Goal: Task Accomplishment & Management: Manage account settings

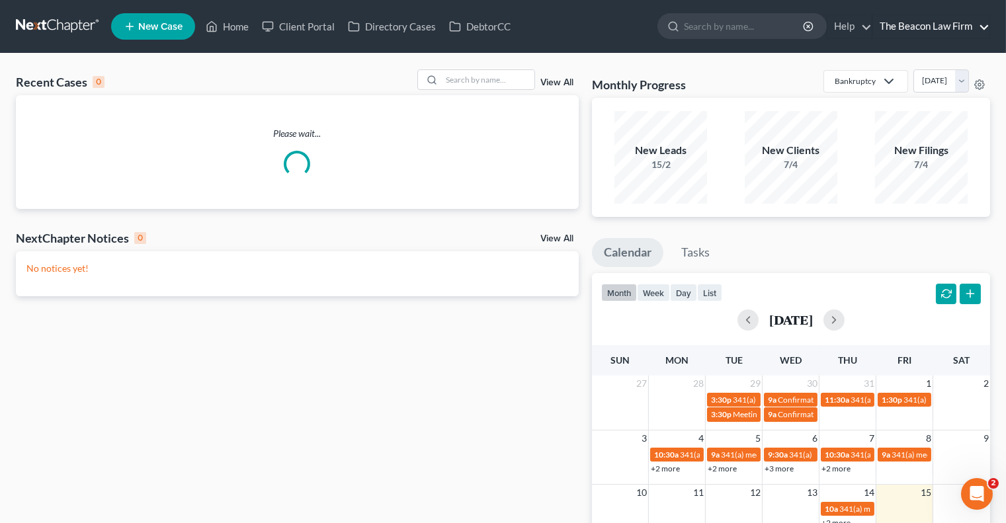
click at [955, 37] on link "The Beacon Law Firm" at bounding box center [931, 27] width 116 height 24
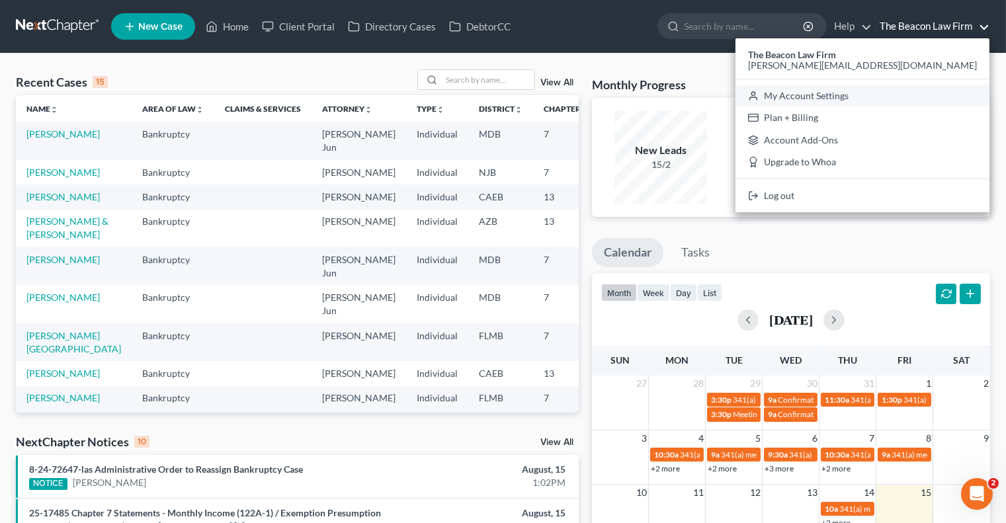
click at [920, 100] on link "My Account Settings" at bounding box center [862, 96] width 254 height 22
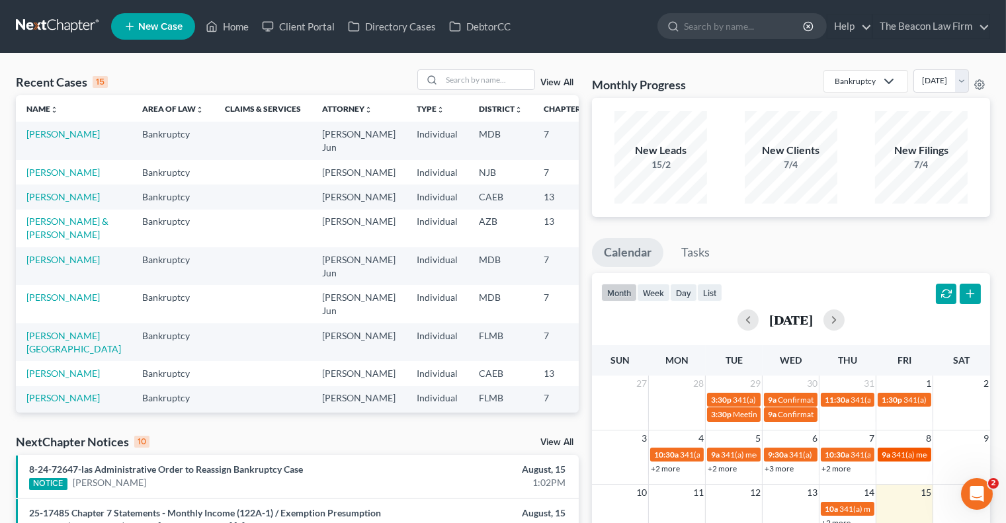
select select "24"
select select "9"
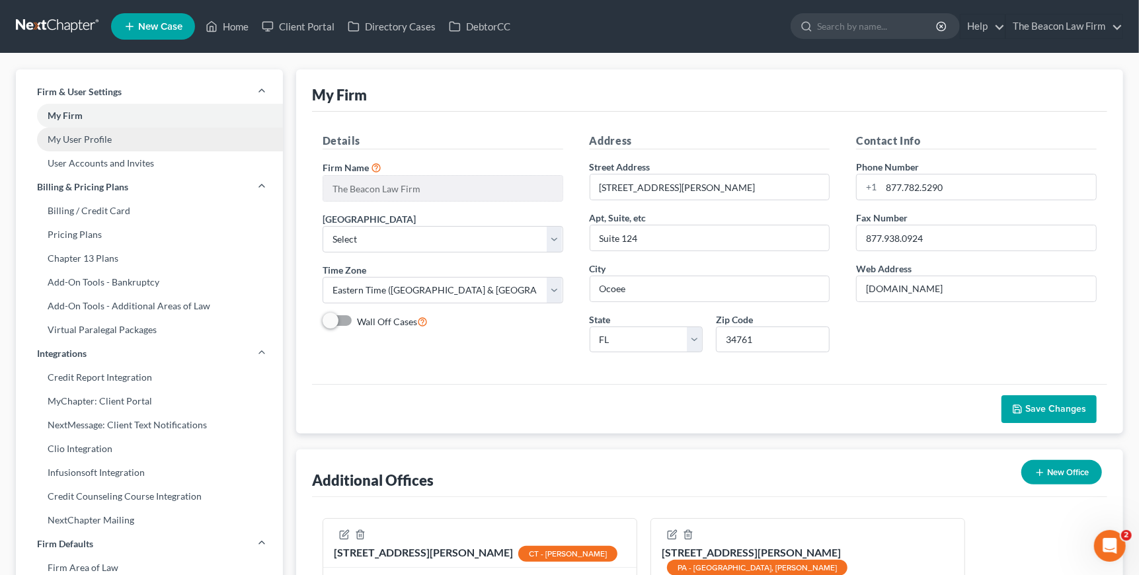
click at [116, 138] on link "My User Profile" at bounding box center [149, 140] width 267 height 24
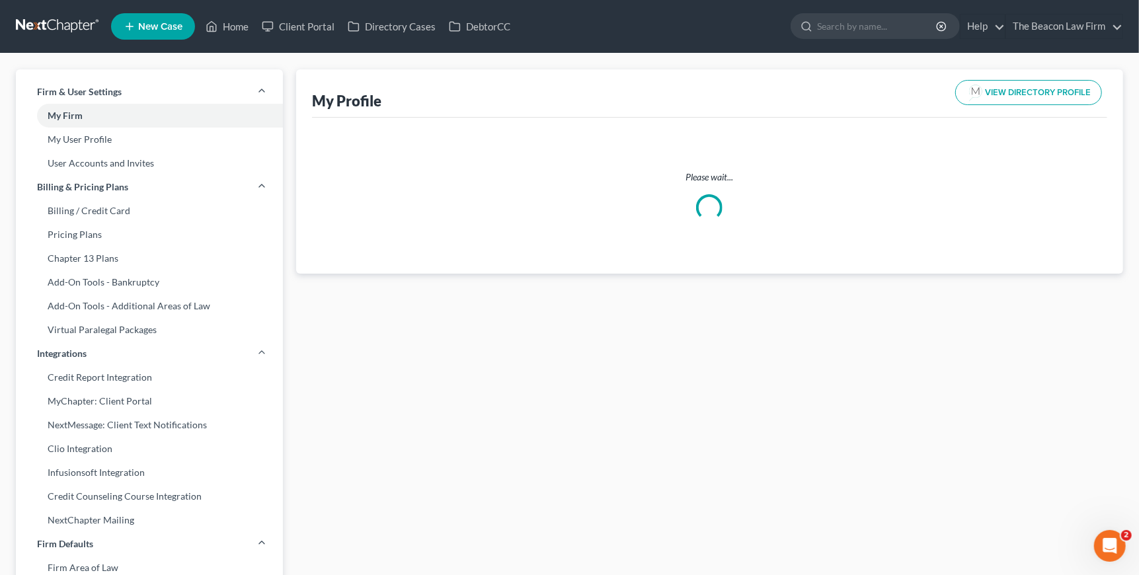
select select "3"
select select "4"
select select "attorney"
select select "1"
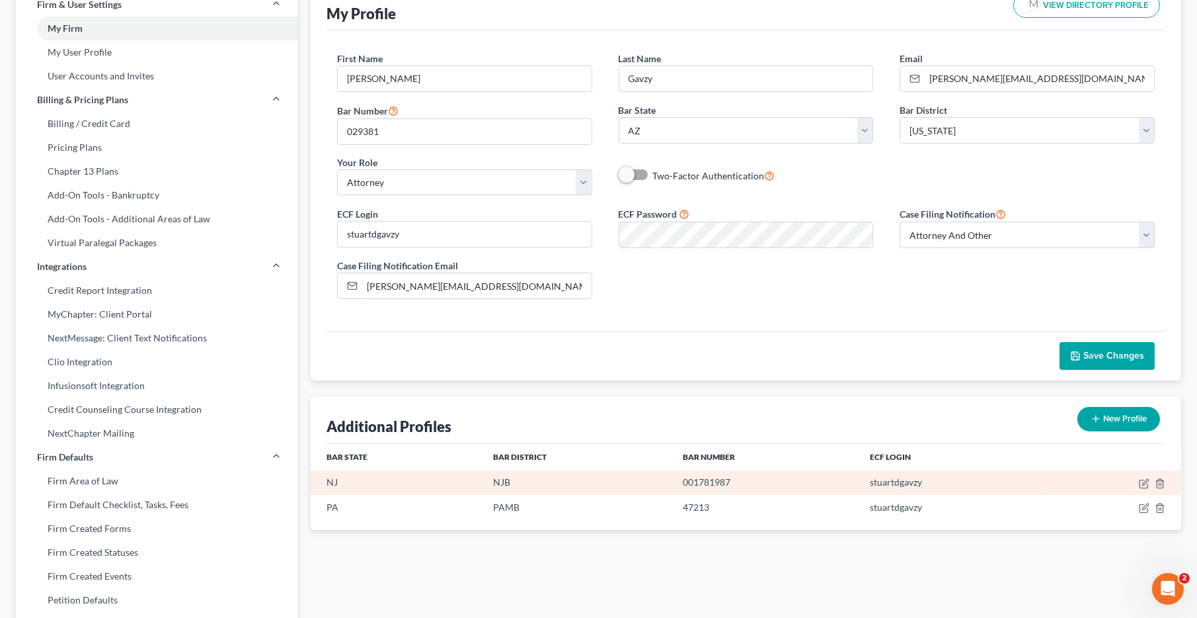
scroll to position [93, 0]
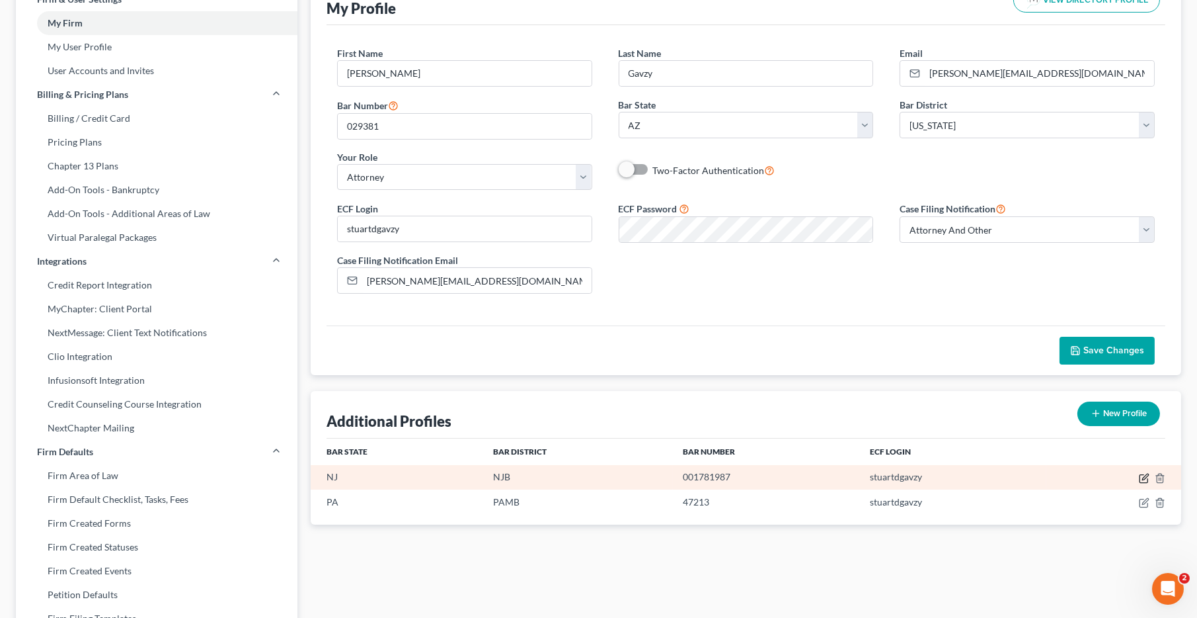
click at [1005, 479] on icon "button" at bounding box center [1145, 476] width 6 height 6
select select "33"
select select "51"
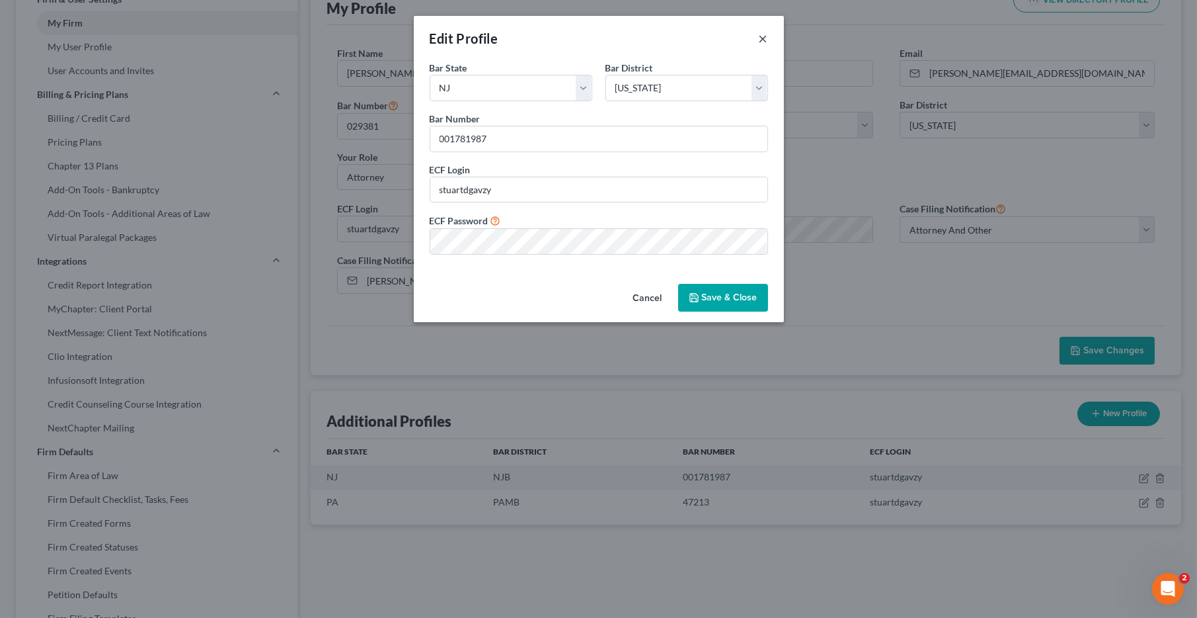
click at [765, 35] on button "×" at bounding box center [763, 38] width 9 height 16
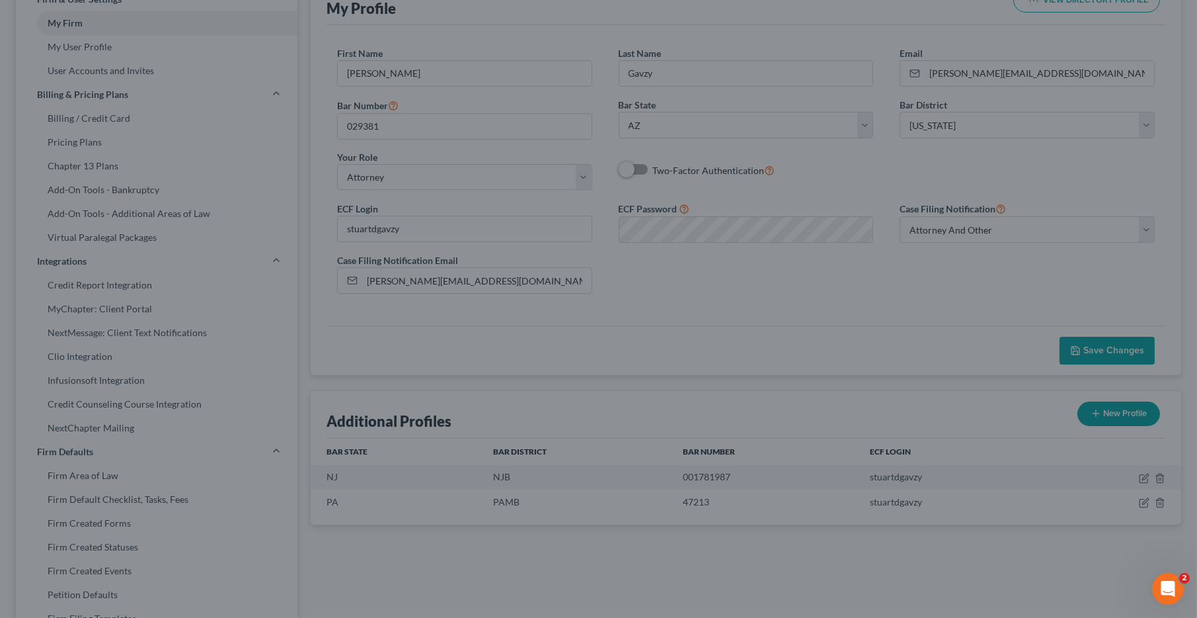
click at [760, 36] on div "Edit Profile ×" at bounding box center [599, 55] width 322 height 39
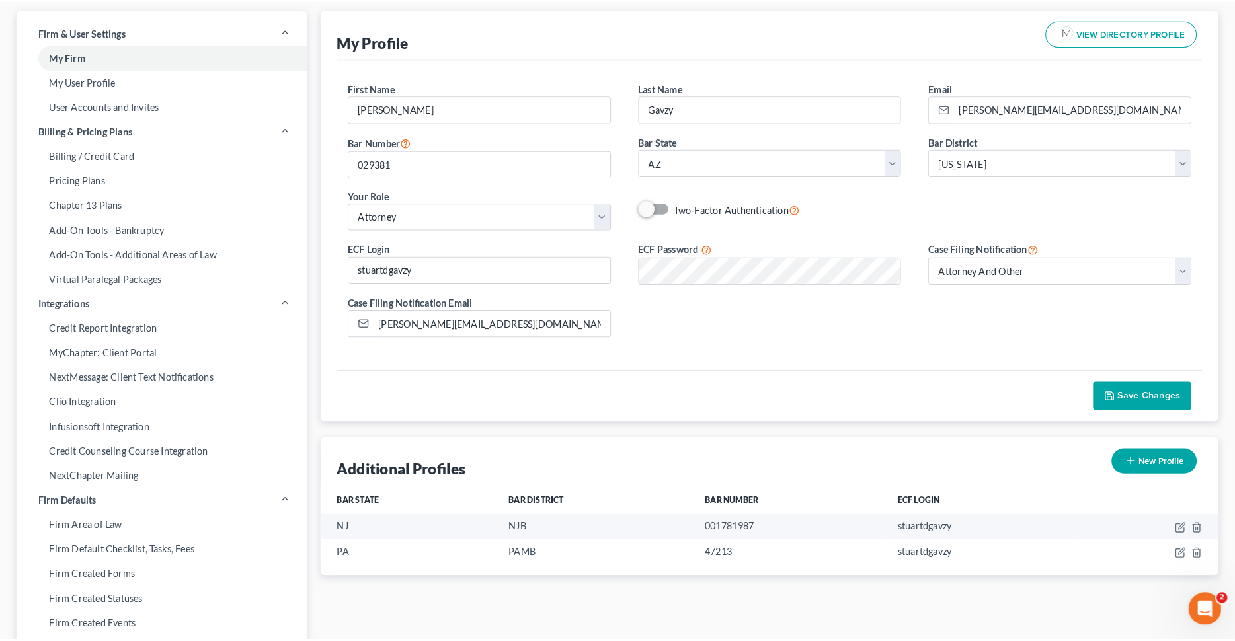
scroll to position [0, 0]
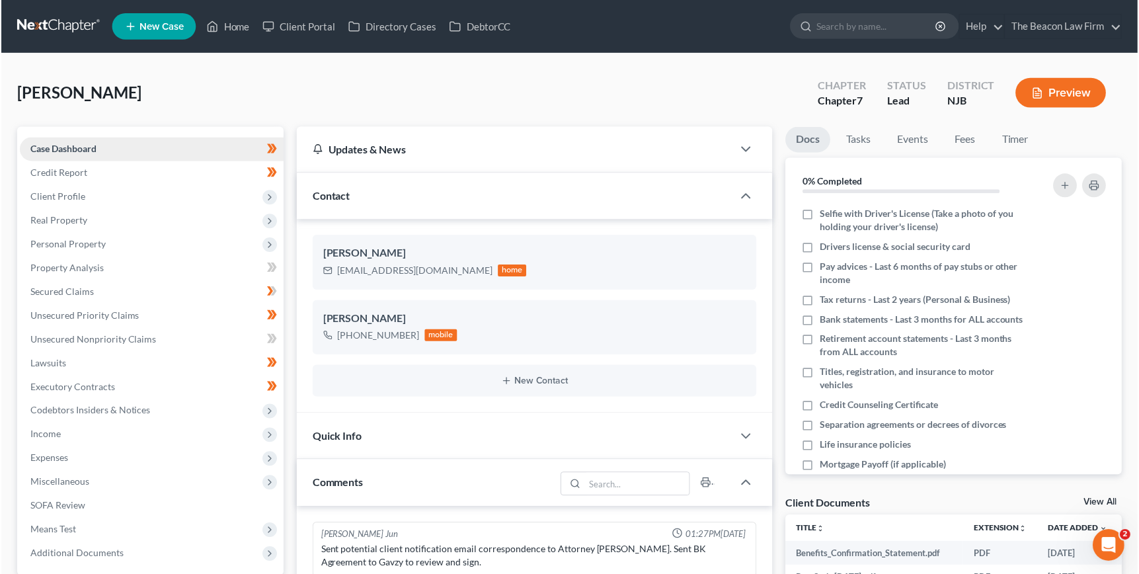
scroll to position [406, 0]
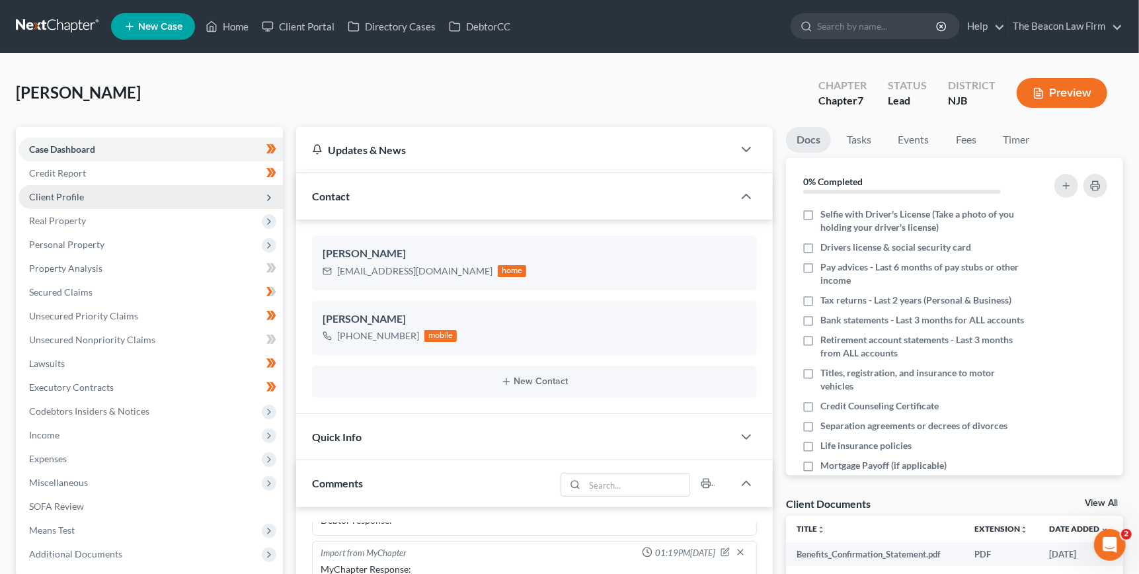
click at [122, 188] on span "Client Profile" at bounding box center [151, 197] width 264 height 24
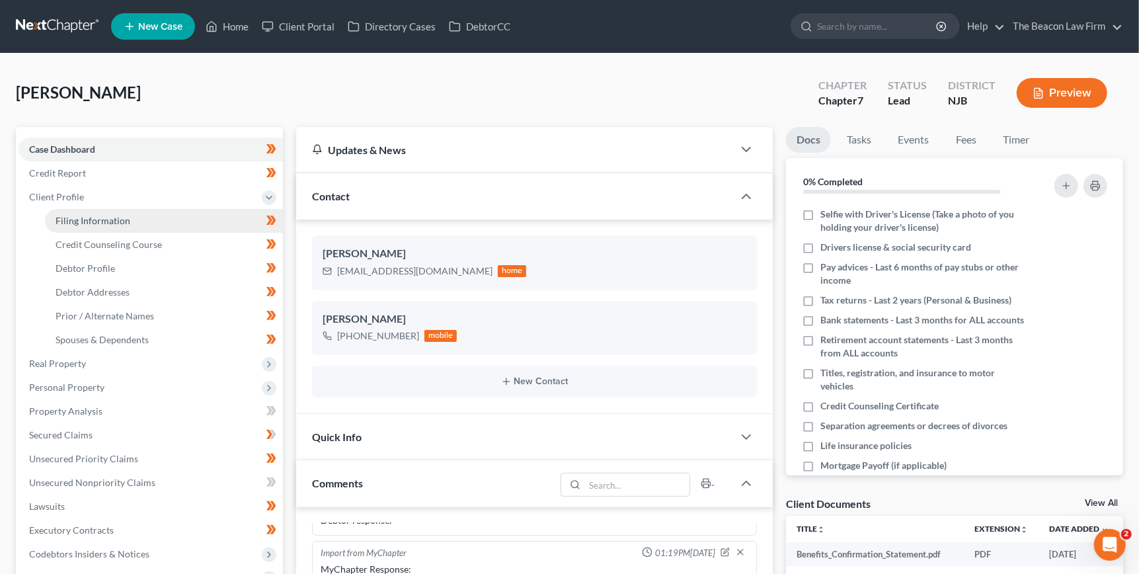
click at [135, 218] on link "Filing Information" at bounding box center [164, 221] width 238 height 24
select select "1"
select select "0"
select select "11"
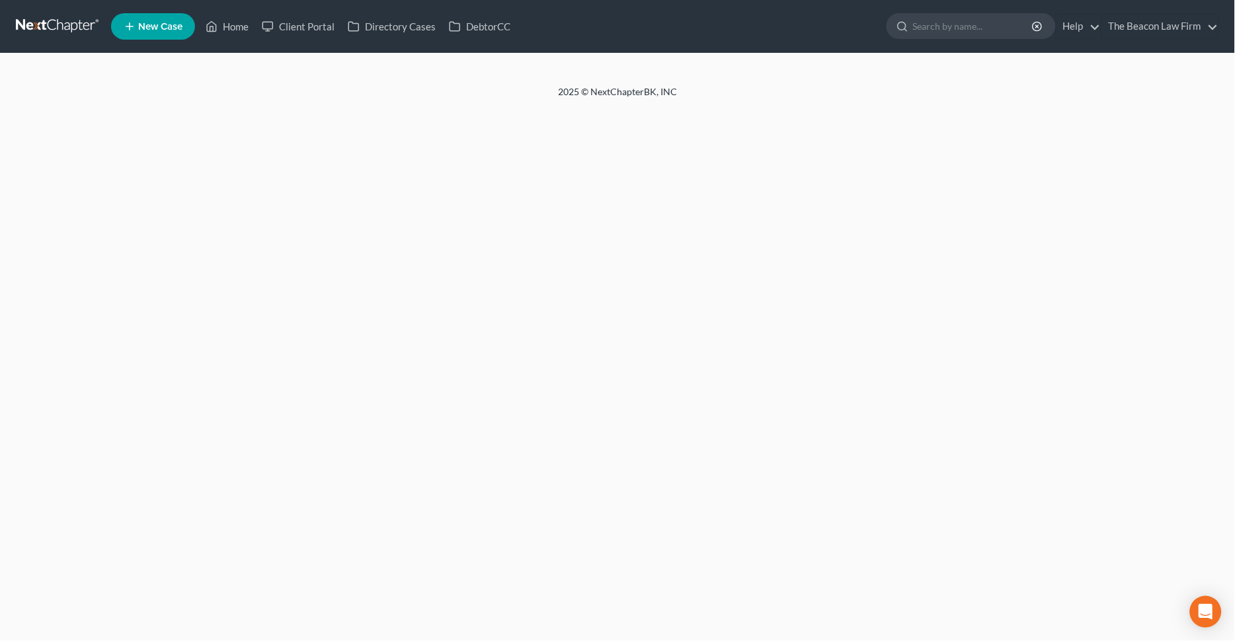
select select "1"
select select "0"
select select "11"
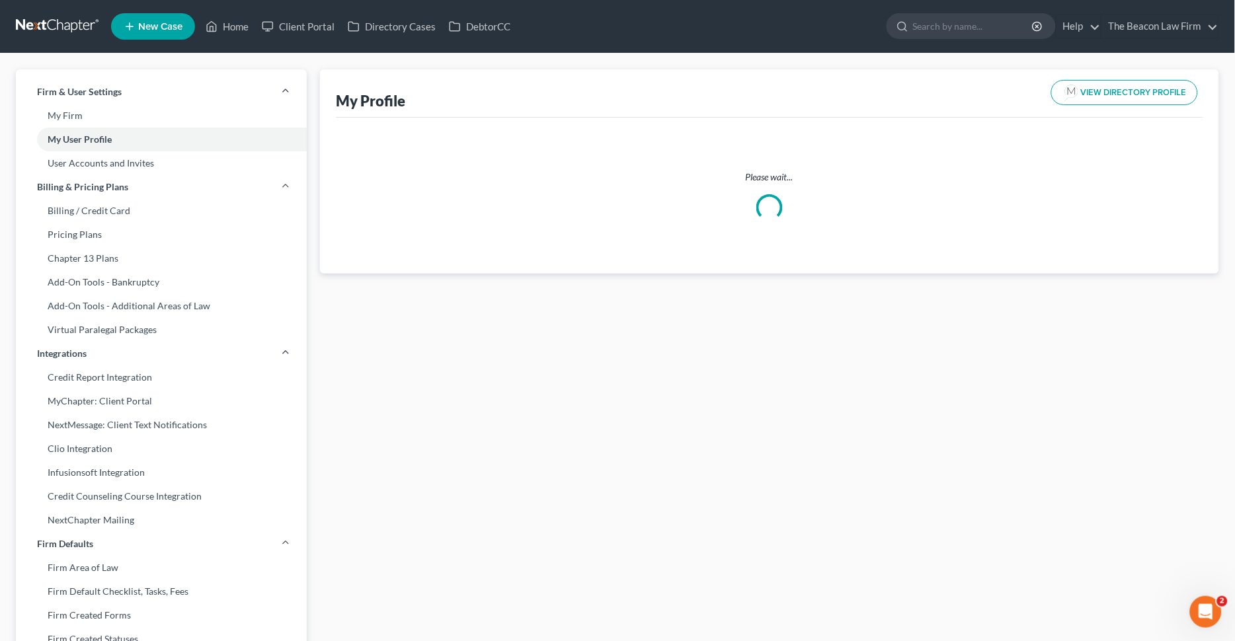
select select "3"
select select "attorney"
select select "1"
